Goal: Information Seeking & Learning: Learn about a topic

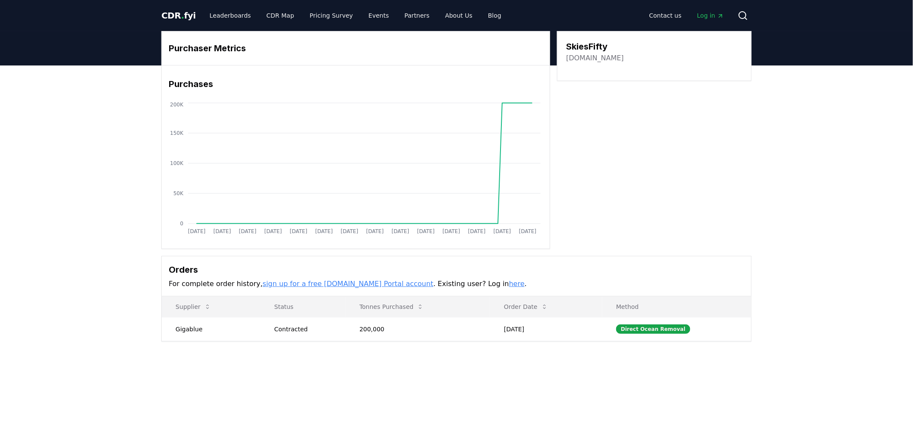
click at [596, 58] on link "skiesfifty.com" at bounding box center [595, 58] width 58 height 10
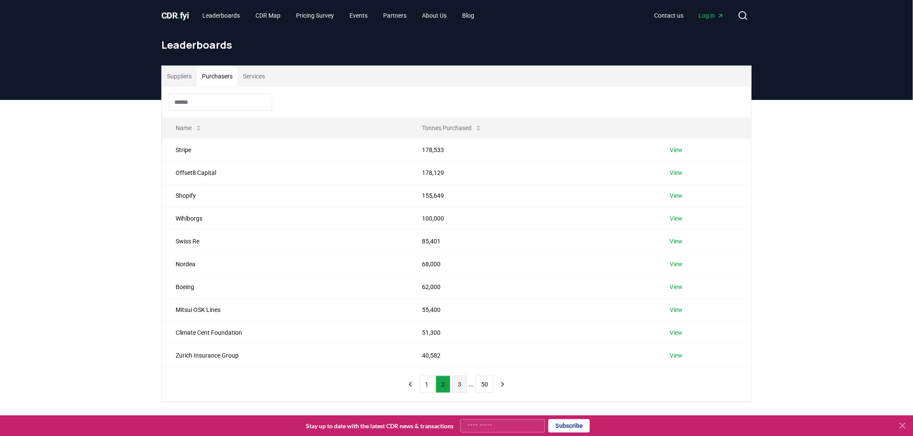
click at [459, 389] on button "3" at bounding box center [459, 384] width 15 height 17
